Goal: Ask a question

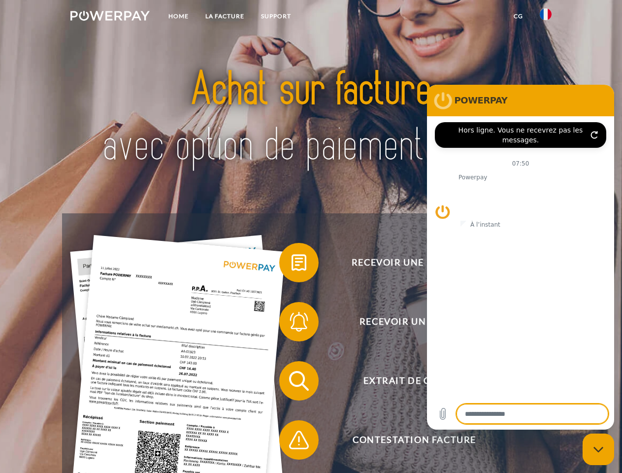
click at [110, 17] on img at bounding box center [109, 16] width 79 height 10
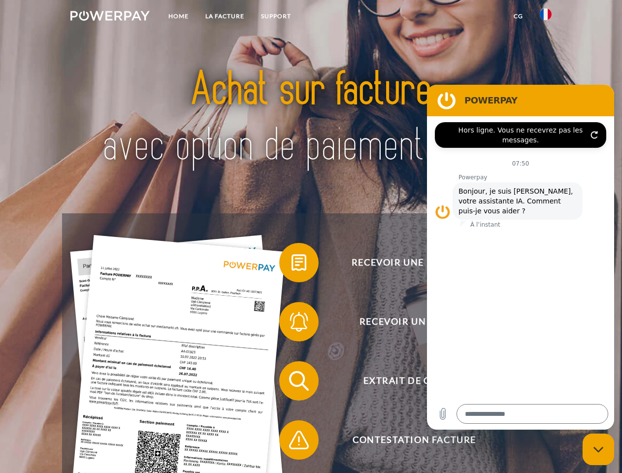
click at [546, 17] on img at bounding box center [546, 14] width 12 height 12
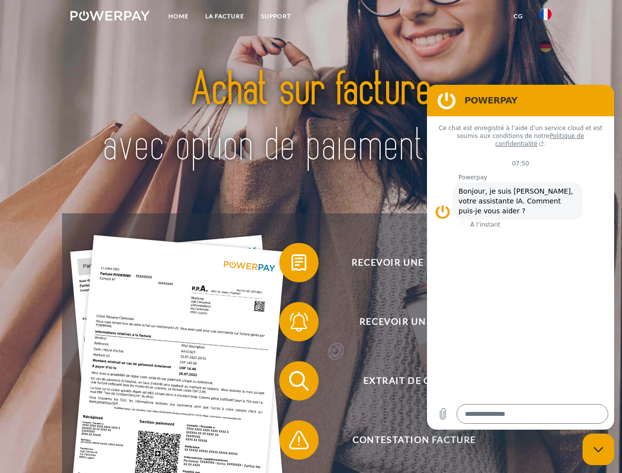
click at [518, 16] on link "CG" at bounding box center [518, 16] width 26 height 18
click at [292, 264] on span at bounding box center [284, 262] width 49 height 49
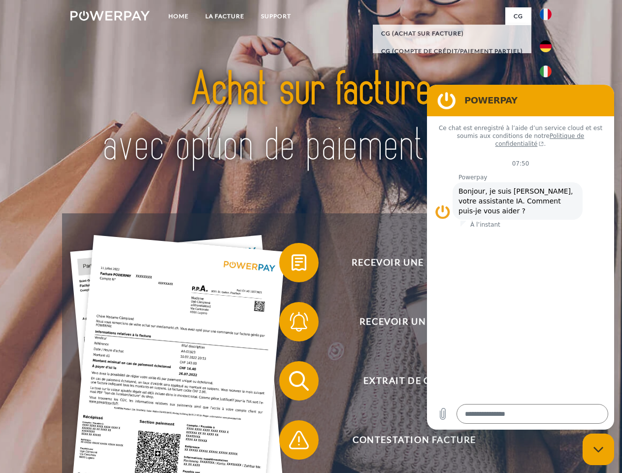
click at [292, 324] on span at bounding box center [284, 321] width 49 height 49
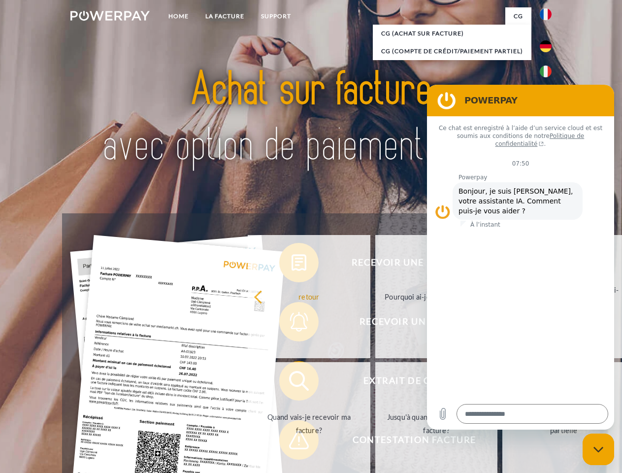
click at [375, 383] on link "Jusqu'à quand dois-je payer ma facture?" at bounding box center [436, 423] width 123 height 123
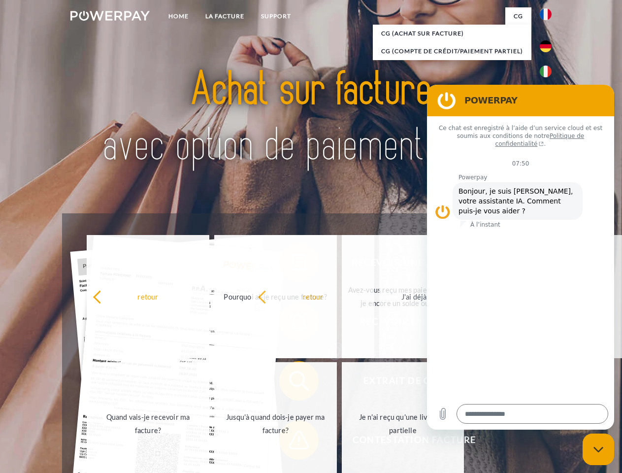
click at [292, 442] on span at bounding box center [284, 439] width 49 height 49
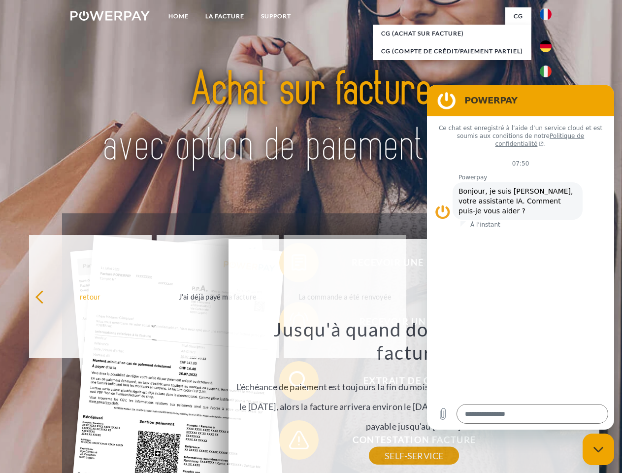
click at [598, 449] on icon "Fermer la fenêtre de messagerie" at bounding box center [598, 449] width 10 height 6
type textarea "*"
